Goal: Check status: Check status

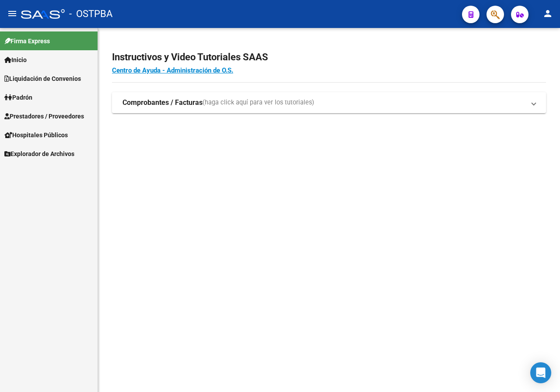
click at [497, 23] on span "button" at bounding box center [495, 15] width 9 height 18
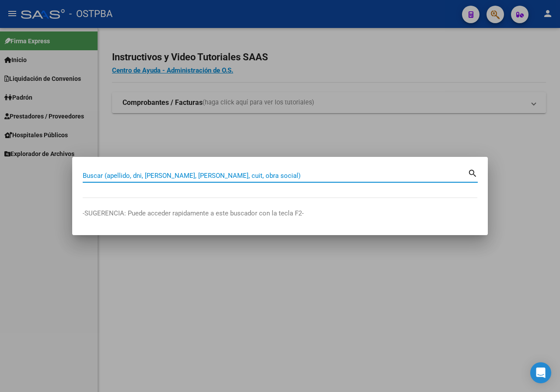
paste input "26997733"
type input "26997733"
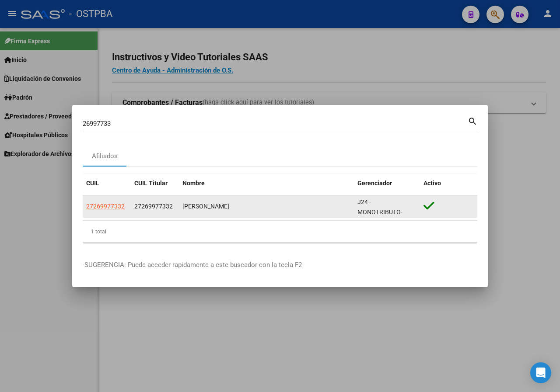
drag, startPoint x: 209, startPoint y: 306, endPoint x: 119, endPoint y: 200, distance: 139.1
click at [132, 199] on div "26997733 Buscar (apellido, dni, cuil, nro traspaso, cuit, obra social) search A…" at bounding box center [280, 196] width 560 height 392
click at [111, 205] on span "27269977332" at bounding box center [105, 206] width 38 height 7
copy div "Buscar (apellido, dni, cuil, nro traspaso, cuit, obra social) search Afiliados …"
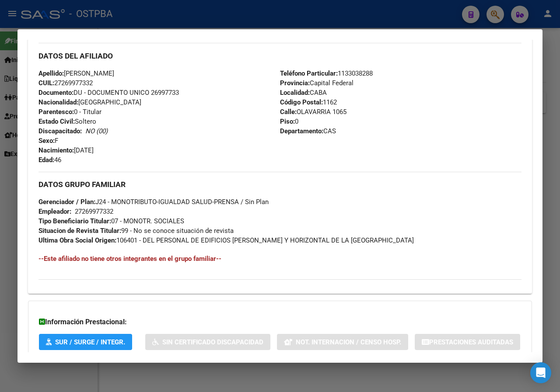
scroll to position [331, 0]
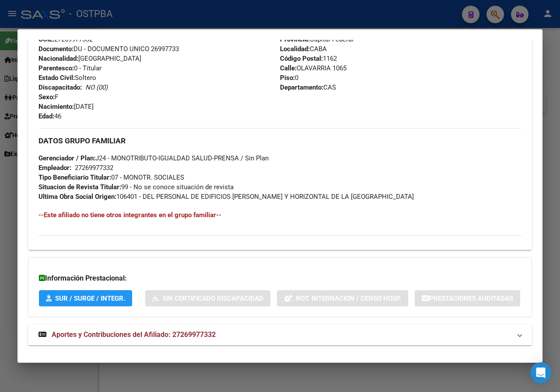
click at [548, 151] on div at bounding box center [280, 196] width 560 height 392
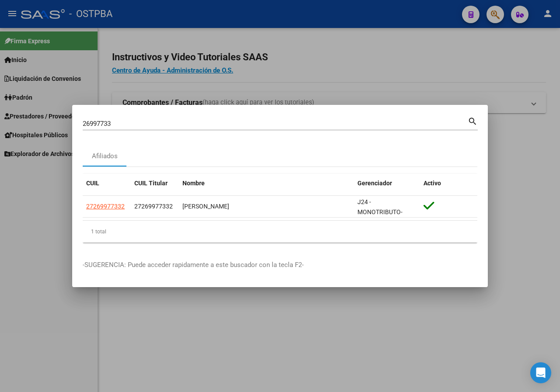
click at [225, 71] on div at bounding box center [280, 196] width 560 height 392
